Goal: Transaction & Acquisition: Purchase product/service

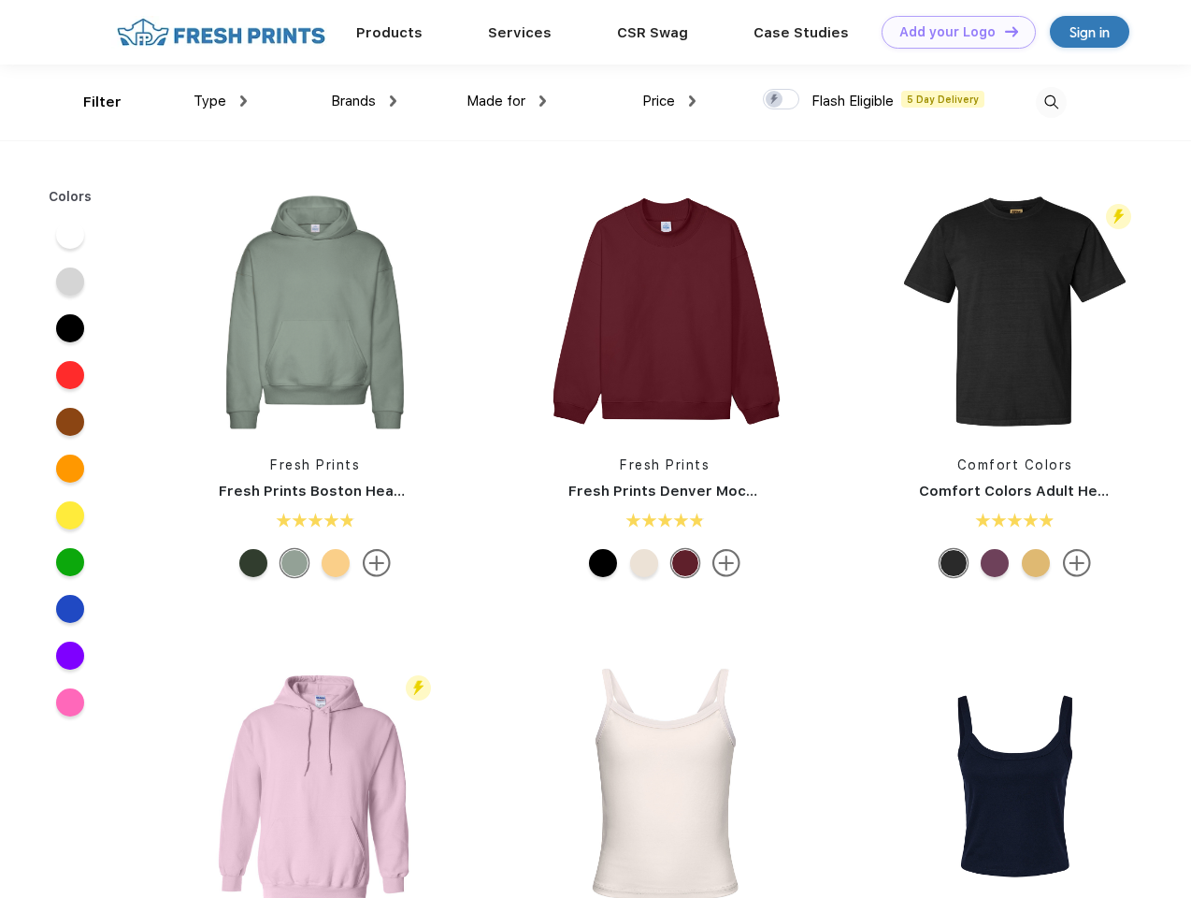
click at [952, 32] on link "Add your Logo Design Tool" at bounding box center [959, 32] width 154 height 33
click at [0, 0] on div "Design Tool" at bounding box center [0, 0] width 0 height 0
click at [1003, 31] on link "Add your Logo Design Tool" at bounding box center [959, 32] width 154 height 33
click at [90, 102] on div "Filter" at bounding box center [102, 103] width 38 height 22
click at [221, 101] on span "Type" at bounding box center [210, 101] width 33 height 17
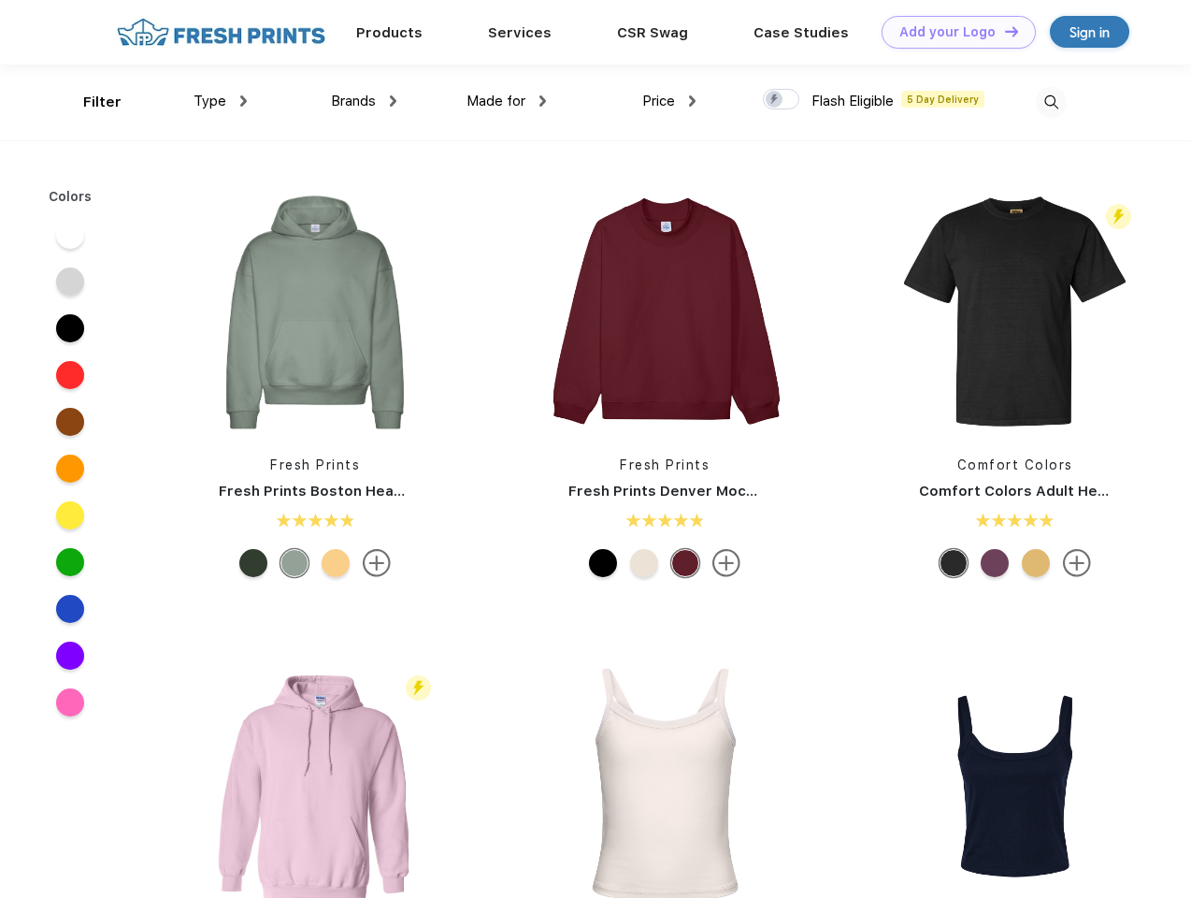
click at [364, 101] on span "Brands" at bounding box center [353, 101] width 45 height 17
click at [507, 101] on span "Made for" at bounding box center [496, 101] width 59 height 17
click at [669, 101] on span "Price" at bounding box center [658, 101] width 33 height 17
click at [782, 100] on div at bounding box center [781, 99] width 36 height 21
click at [775, 100] on input "checkbox" at bounding box center [769, 94] width 12 height 12
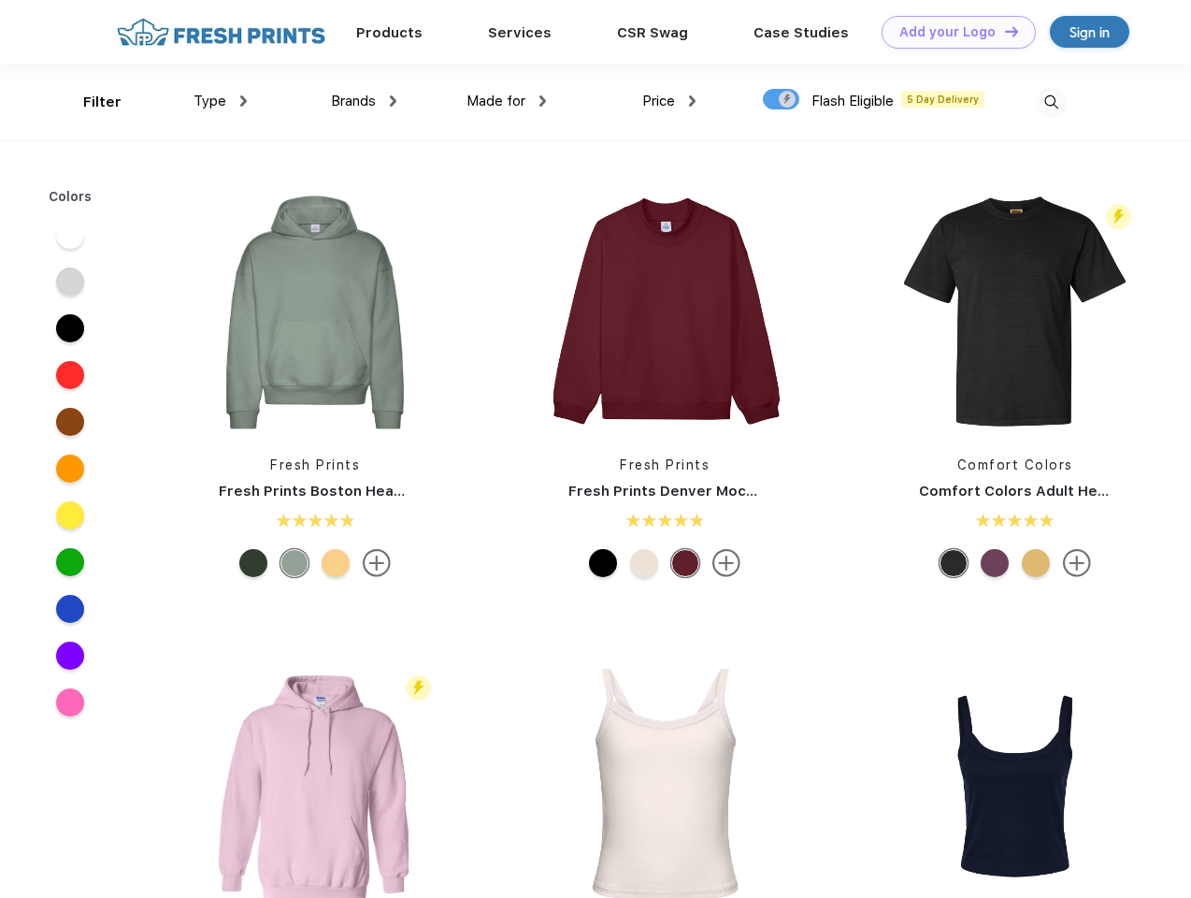
click at [1051, 102] on img at bounding box center [1051, 102] width 31 height 31
